Goal: Go to known website: Go to known website

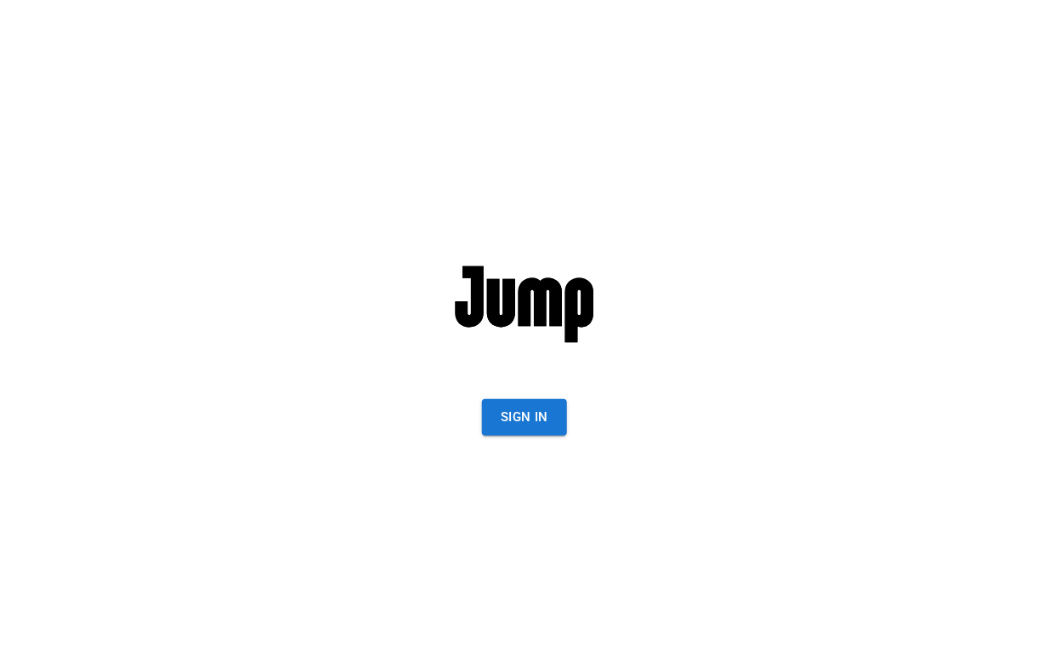
click at [568, 418] on div "Sign In" at bounding box center [524, 325] width 469 height 651
click at [543, 418] on button "Sign In" at bounding box center [524, 417] width 85 height 36
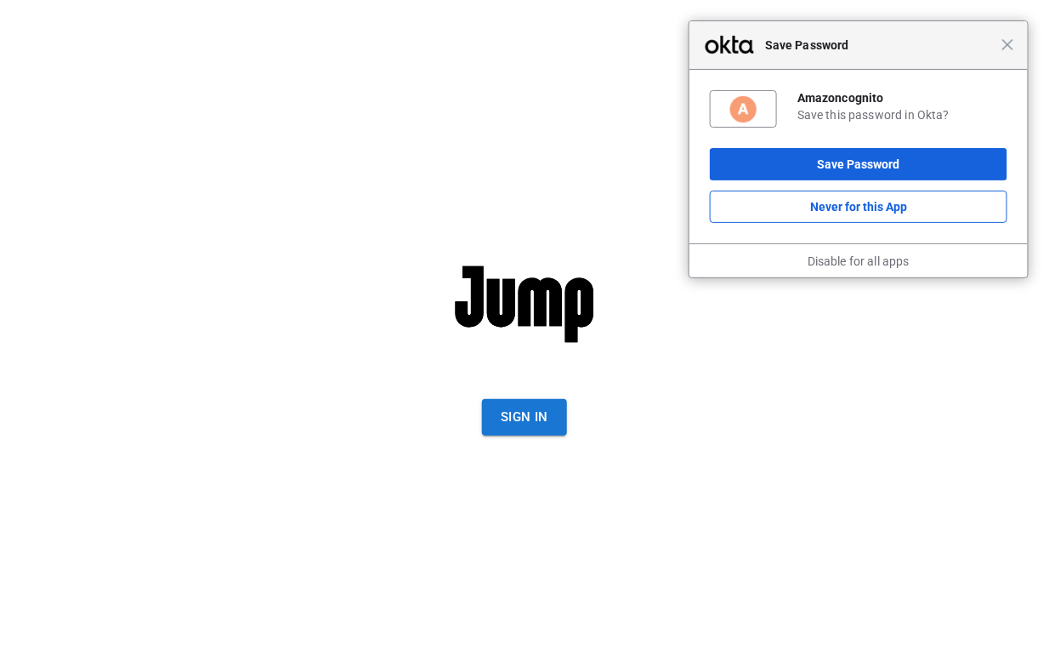
click at [510, 435] on div "Sign In" at bounding box center [524, 325] width 469 height 651
click at [512, 412] on button "Sign In" at bounding box center [524, 417] width 85 height 36
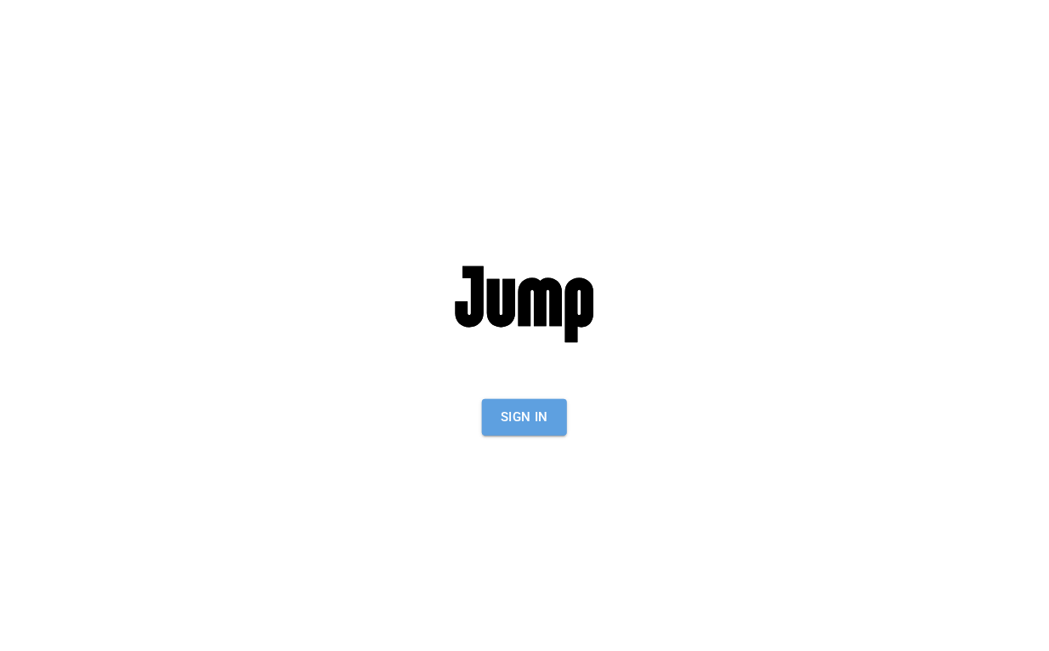
click at [541, 410] on button "Sign In" at bounding box center [524, 417] width 85 height 36
